Goal: Information Seeking & Learning: Learn about a topic

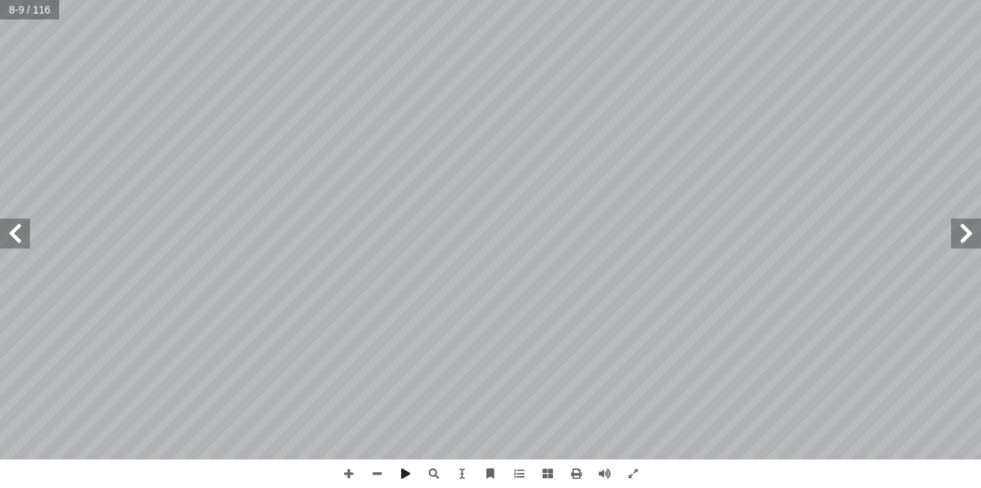
click at [957, 230] on span at bounding box center [966, 233] width 30 height 30
click at [29, 241] on span at bounding box center [15, 233] width 30 height 30
click at [960, 239] on span at bounding box center [966, 233] width 30 height 30
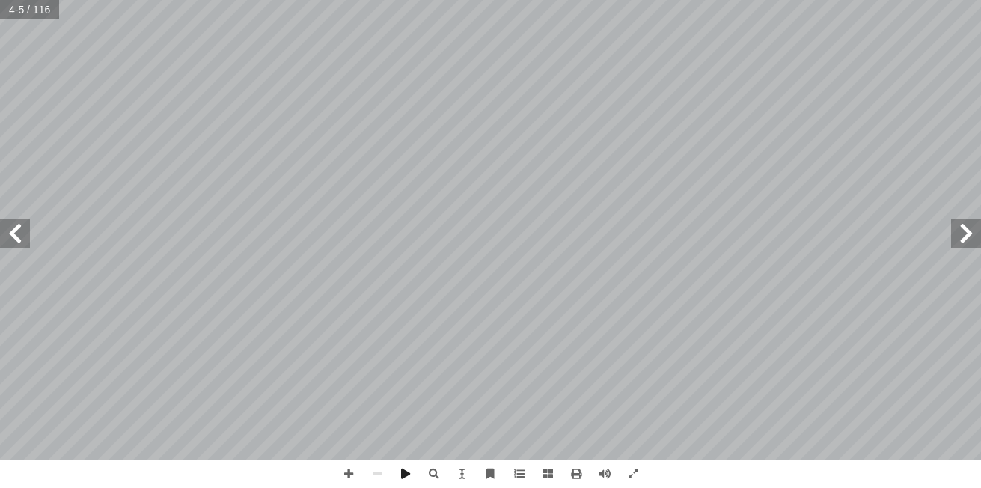
click at [25, 239] on span at bounding box center [15, 233] width 30 height 30
click at [25, 241] on span at bounding box center [15, 233] width 30 height 30
click at [353, 471] on span at bounding box center [348, 473] width 28 height 28
click at [22, 238] on span at bounding box center [15, 233] width 30 height 30
click at [11, 227] on span at bounding box center [15, 233] width 30 height 30
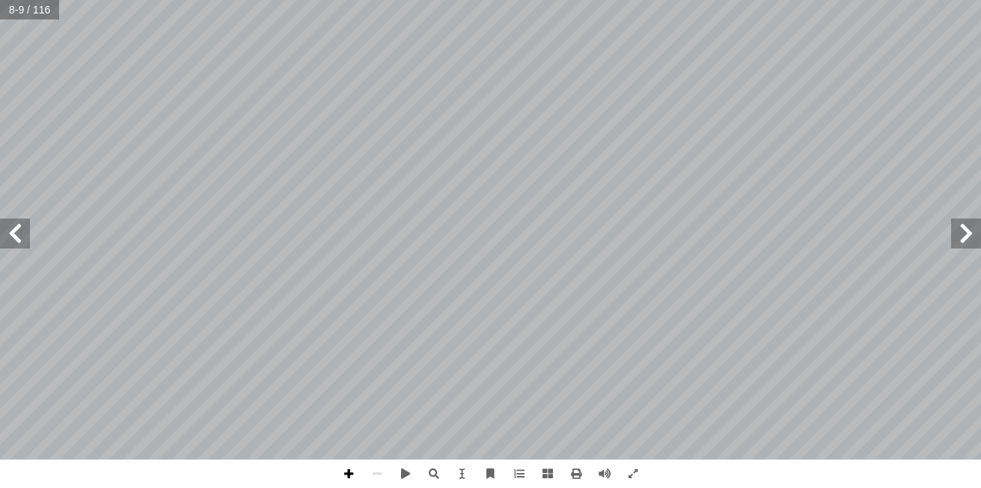
click at [347, 468] on span at bounding box center [348, 473] width 28 height 28
click at [367, 471] on span at bounding box center [377, 473] width 28 height 28
click at [343, 478] on span at bounding box center [348, 473] width 28 height 28
click at [479, 375] on div "4 ب) ّ وئي (المرك ّ ر الض َ ه ْ ج ِ الم ُ جزاء أ ا :) ١ نشاط ( تية: آ ل� � ورة …" at bounding box center [490, 244] width 981 height 488
